Goal: Transaction & Acquisition: Register for event/course

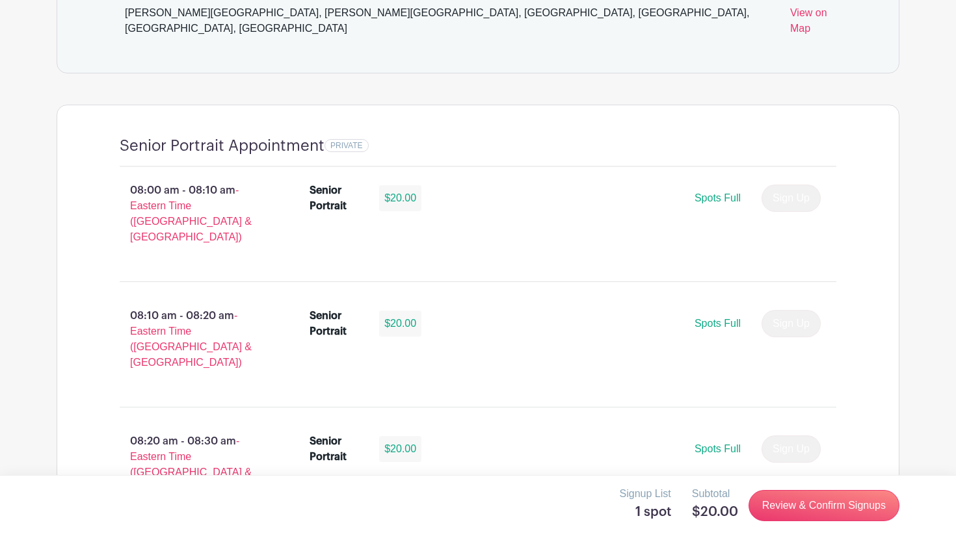
scroll to position [771, 0]
click at [785, 510] on link "Review & Confirm Signups" at bounding box center [823, 505] width 151 height 31
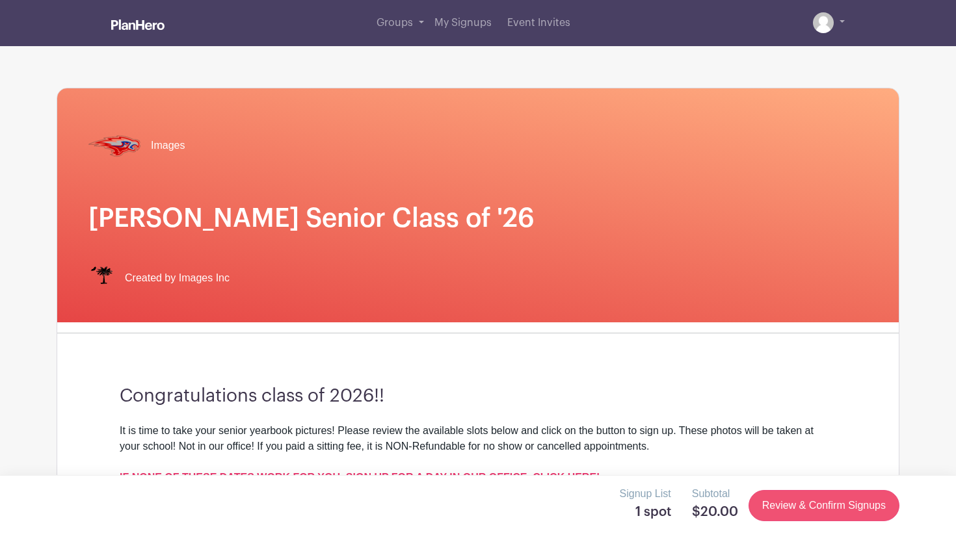
scroll to position [0, 0]
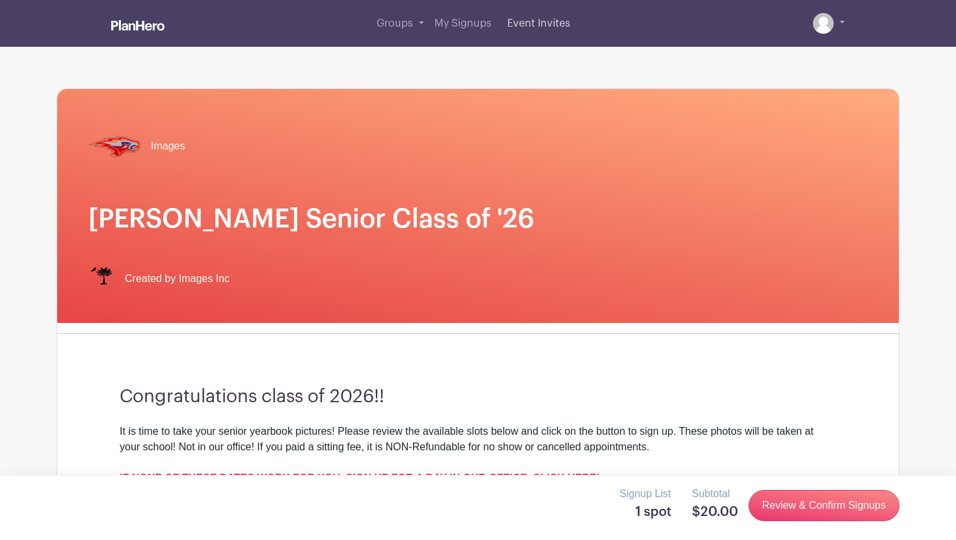
click at [532, 22] on span "Event Invites" at bounding box center [538, 23] width 63 height 10
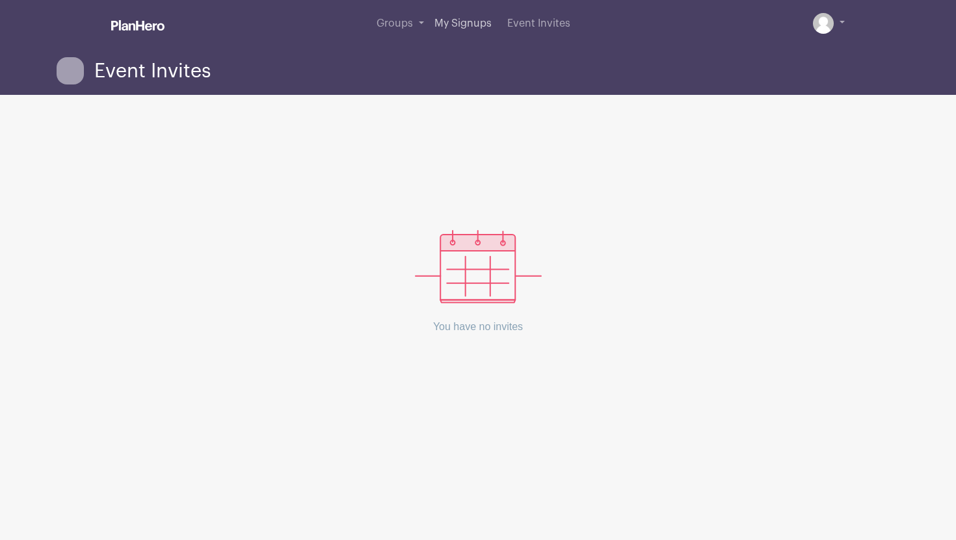
click at [467, 21] on span "My Signups" at bounding box center [462, 23] width 57 height 10
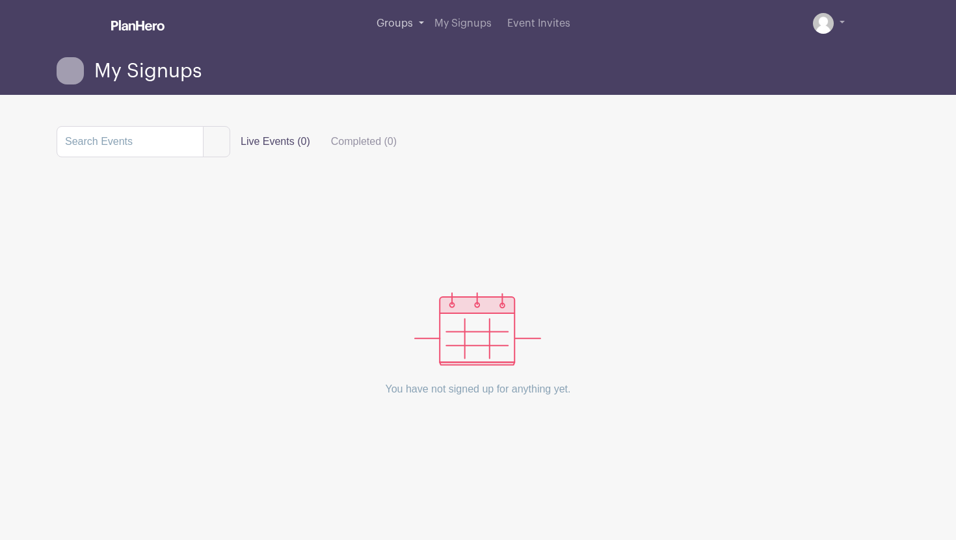
click at [395, 19] on span "Groups" at bounding box center [394, 23] width 36 height 10
click at [401, 27] on span "Groups" at bounding box center [394, 23] width 36 height 10
click at [476, 21] on span "My Signups" at bounding box center [462, 23] width 57 height 10
click at [826, 25] on img at bounding box center [823, 23] width 21 height 21
click at [839, 21] on link at bounding box center [829, 23] width 32 height 21
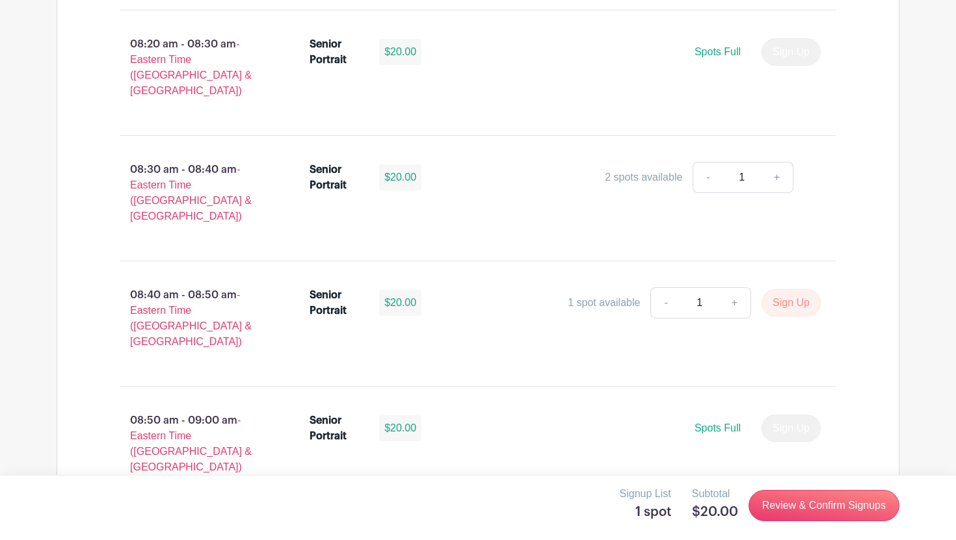
scroll to position [1165, 0]
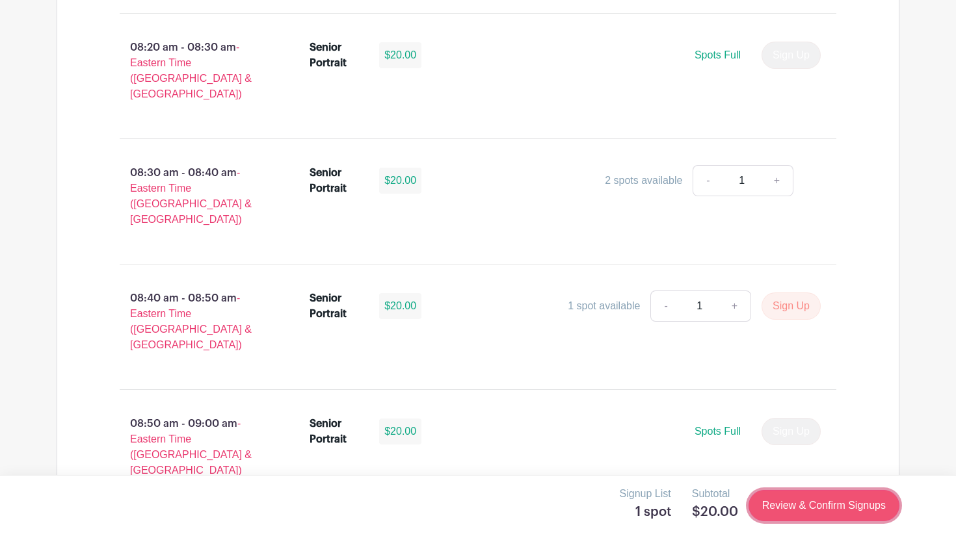
click at [839, 508] on link "Review & Confirm Signups" at bounding box center [823, 505] width 151 height 31
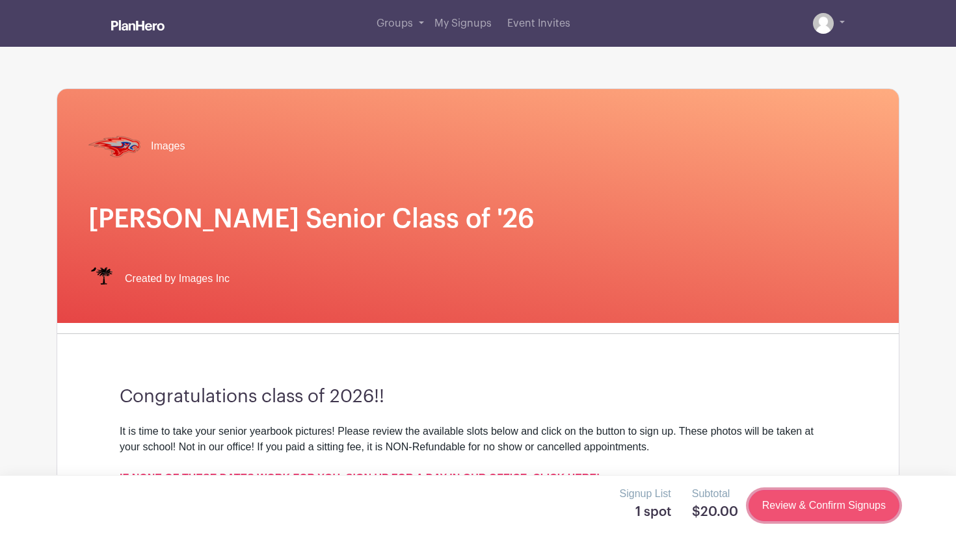
click at [839, 508] on link "Review & Confirm Signups" at bounding box center [823, 505] width 151 height 31
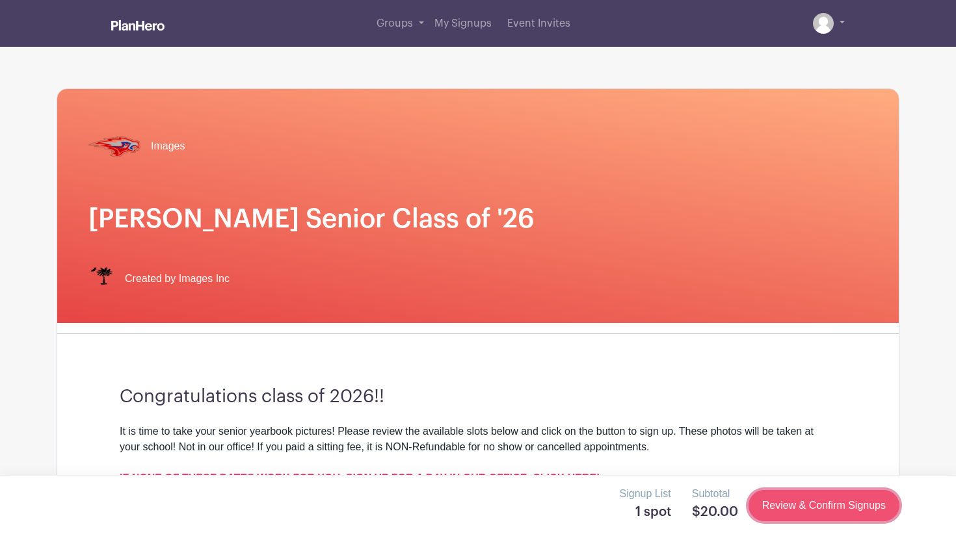
click at [836, 506] on link "Review & Confirm Signups" at bounding box center [823, 505] width 151 height 31
click at [823, 508] on link "Review & Confirm Signups" at bounding box center [823, 505] width 151 height 31
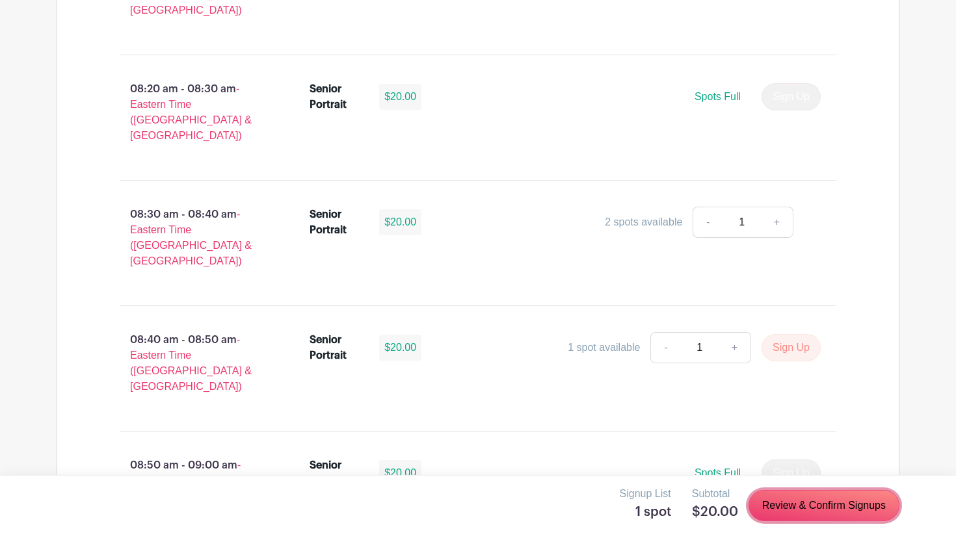
scroll to position [1126, 0]
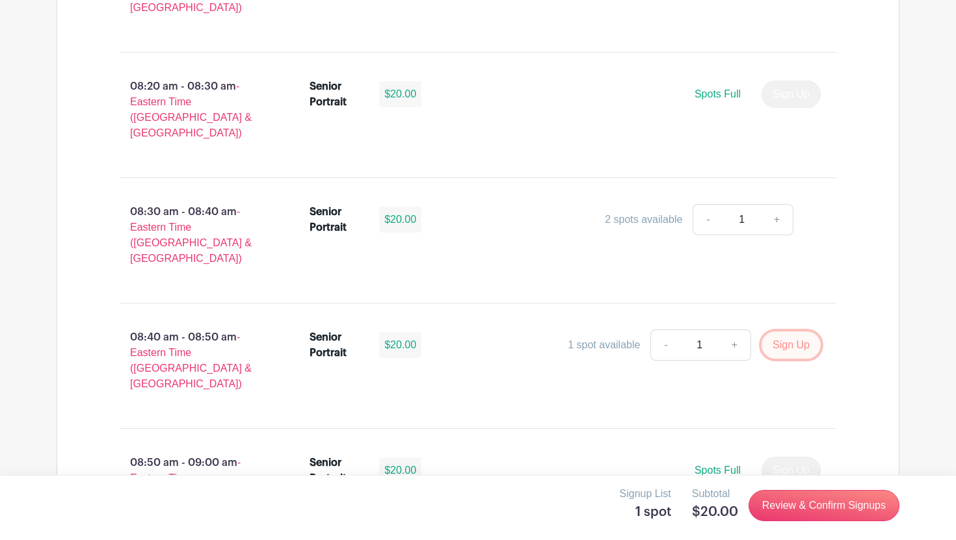
click at [780, 332] on button "Sign Up" at bounding box center [790, 345] width 59 height 27
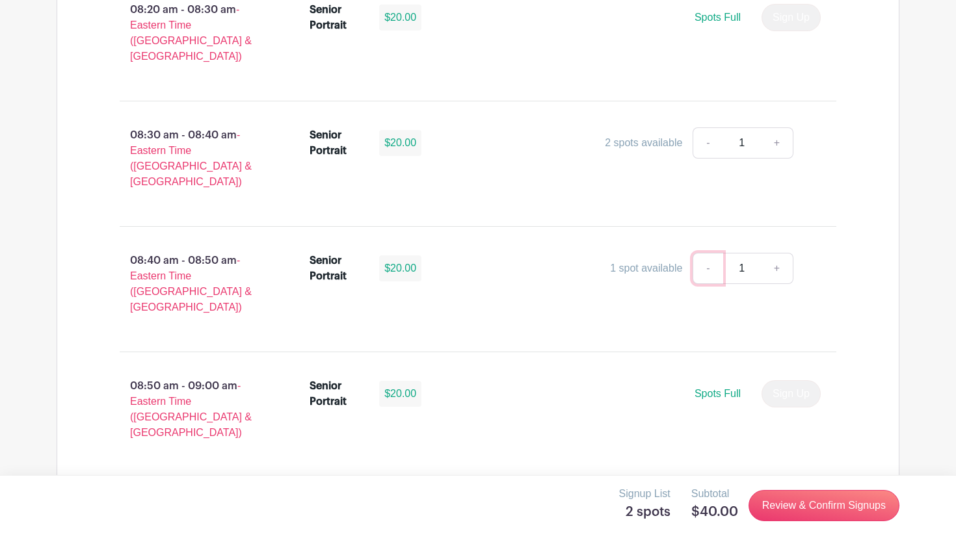
click at [707, 253] on link "-" at bounding box center [707, 268] width 30 height 31
